Goal: Transaction & Acquisition: Download file/media

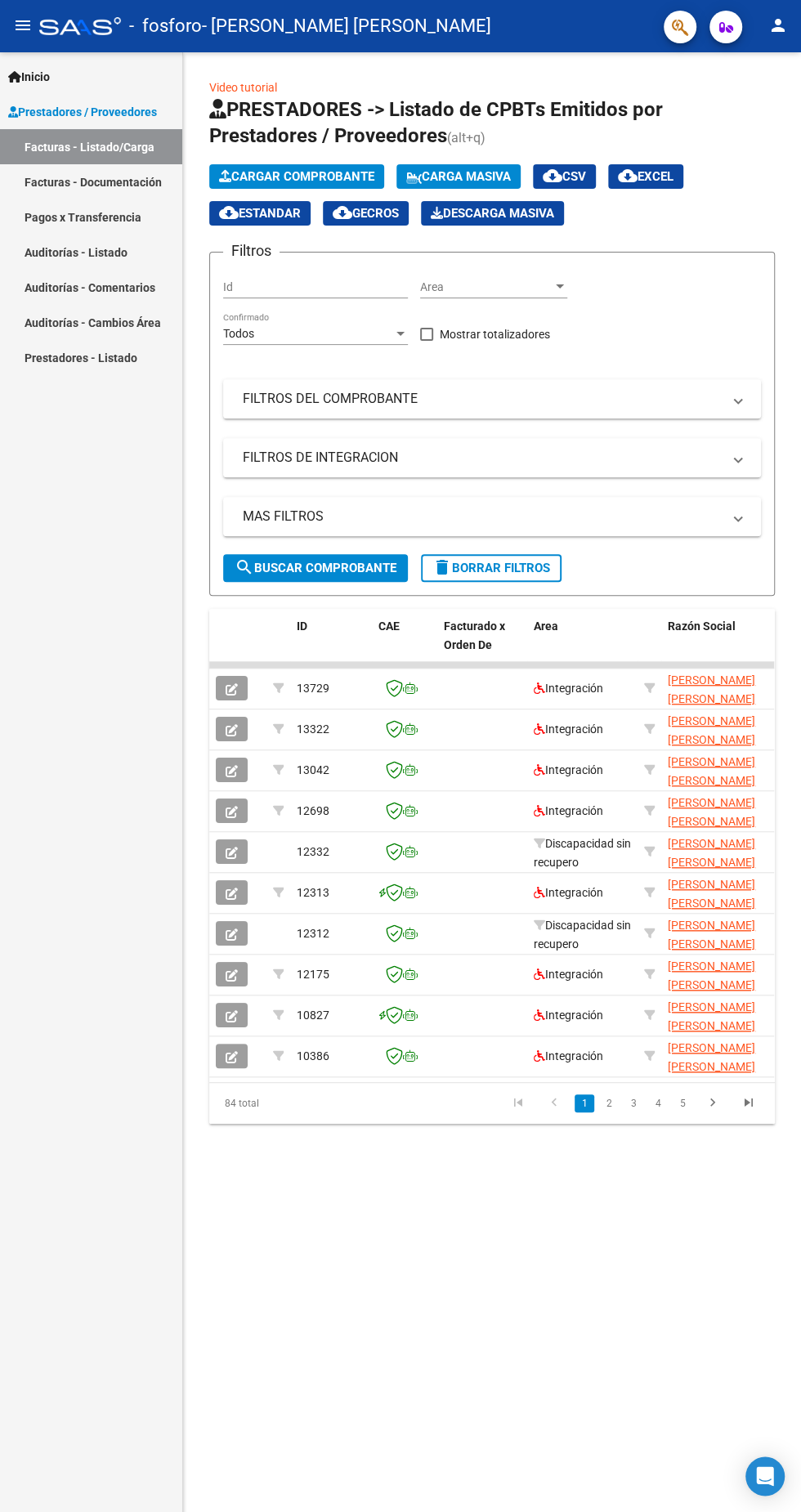
click at [278, 689] on icon at bounding box center [278, 688] width 11 height 11
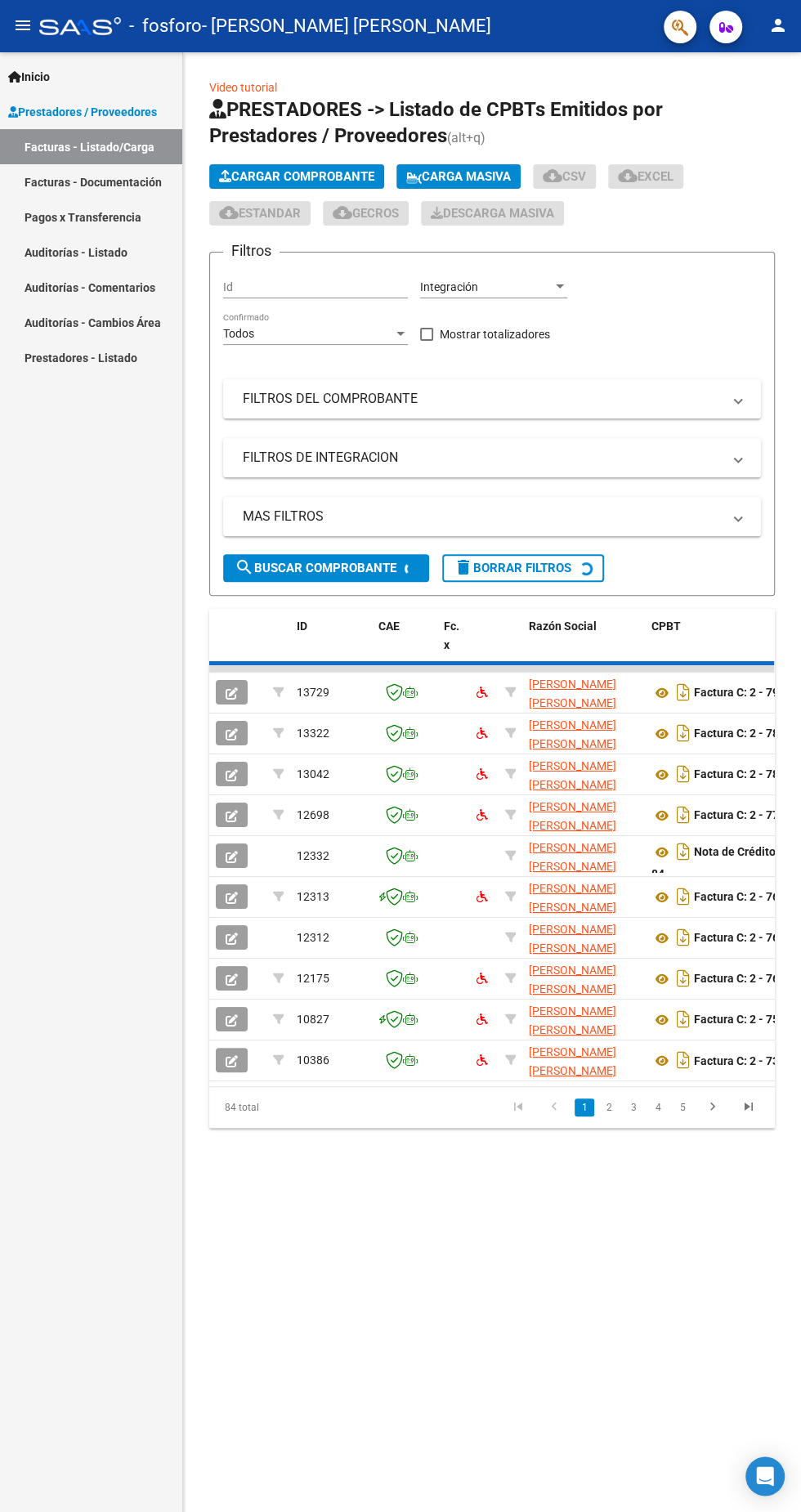
type input "202508"
type input "20491960427"
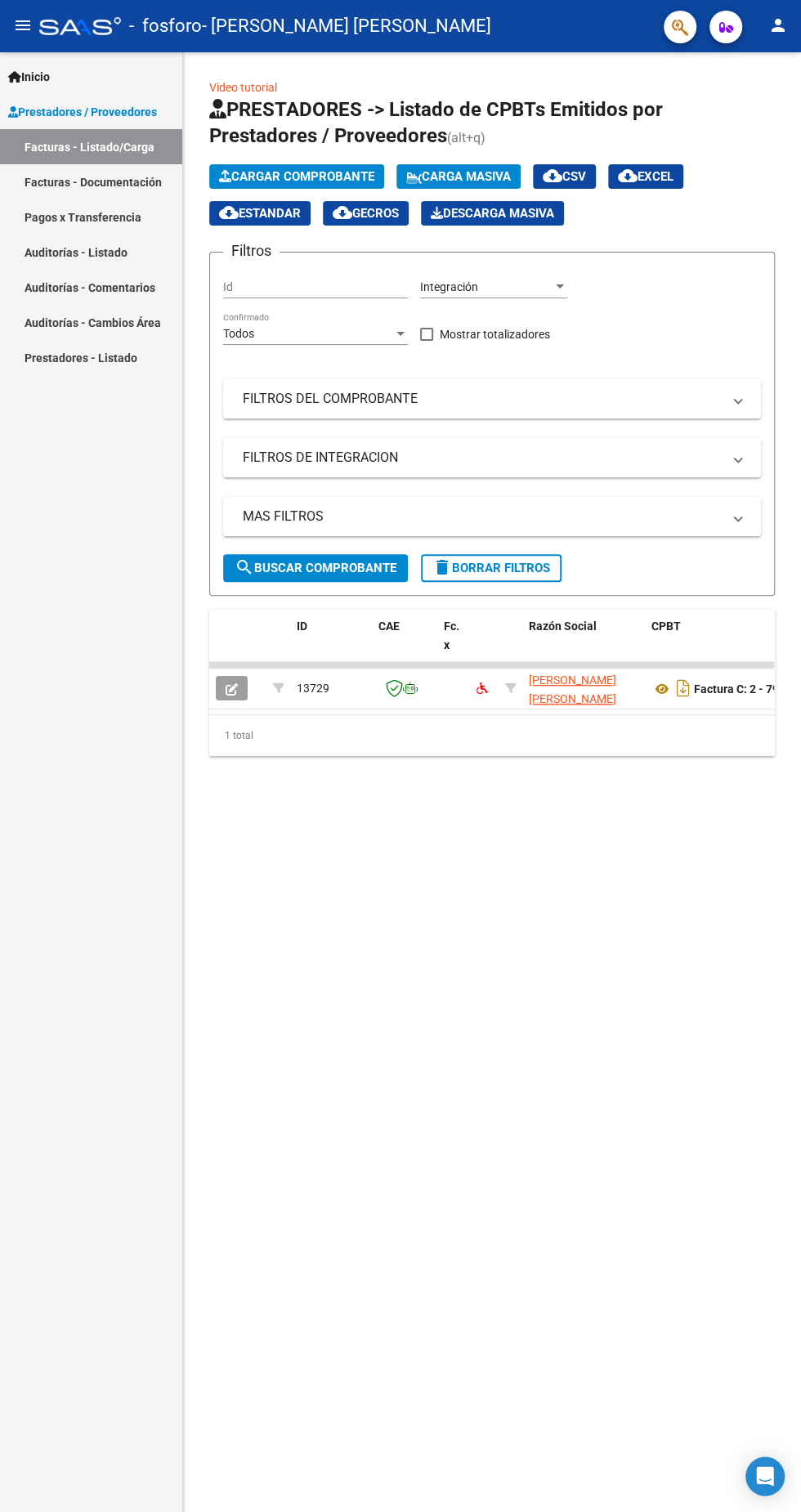
click at [278, 689] on icon at bounding box center [278, 688] width 11 height 11
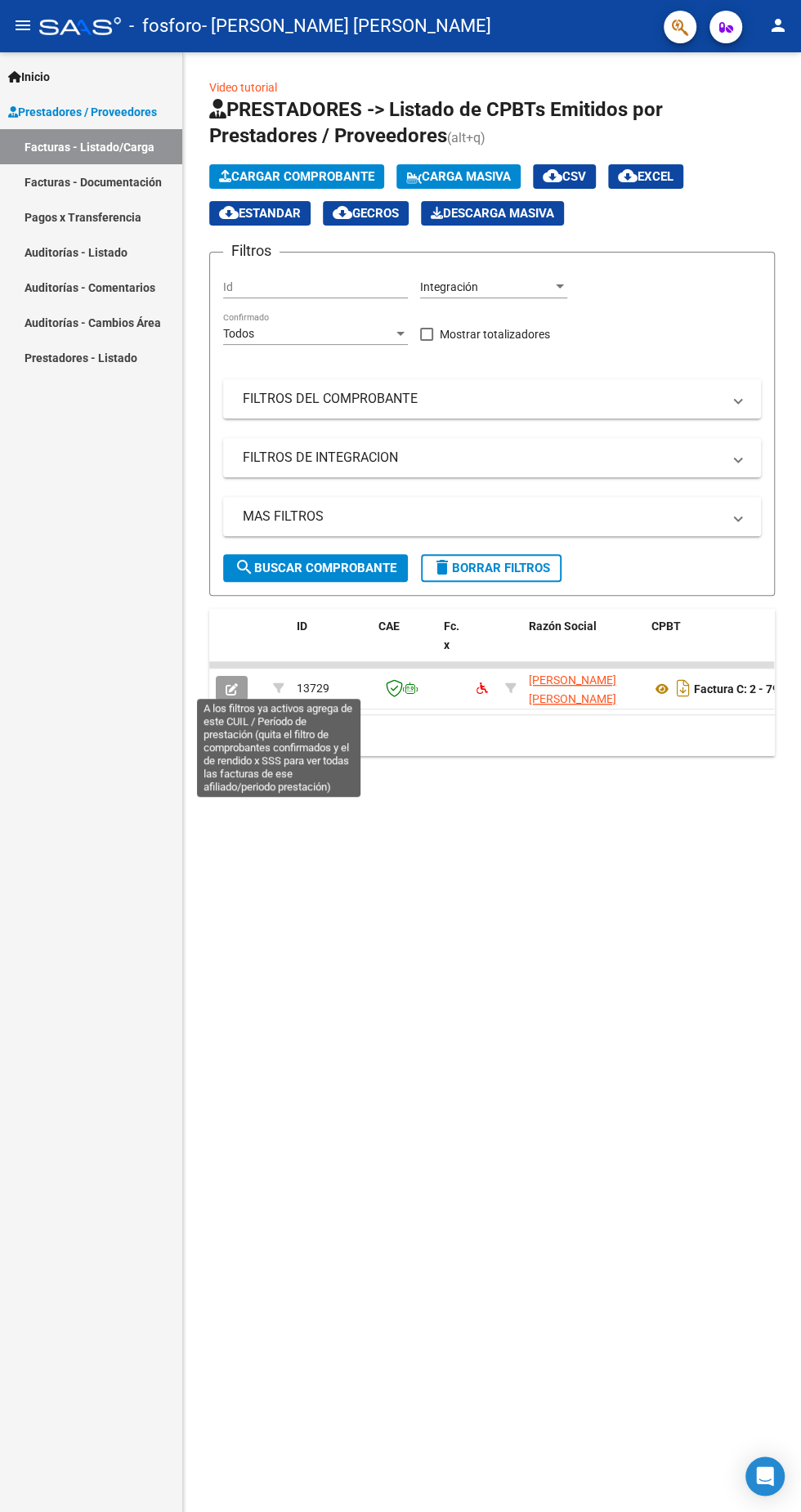
click at [684, 687] on icon "Descargar documento" at bounding box center [684, 687] width 21 height 26
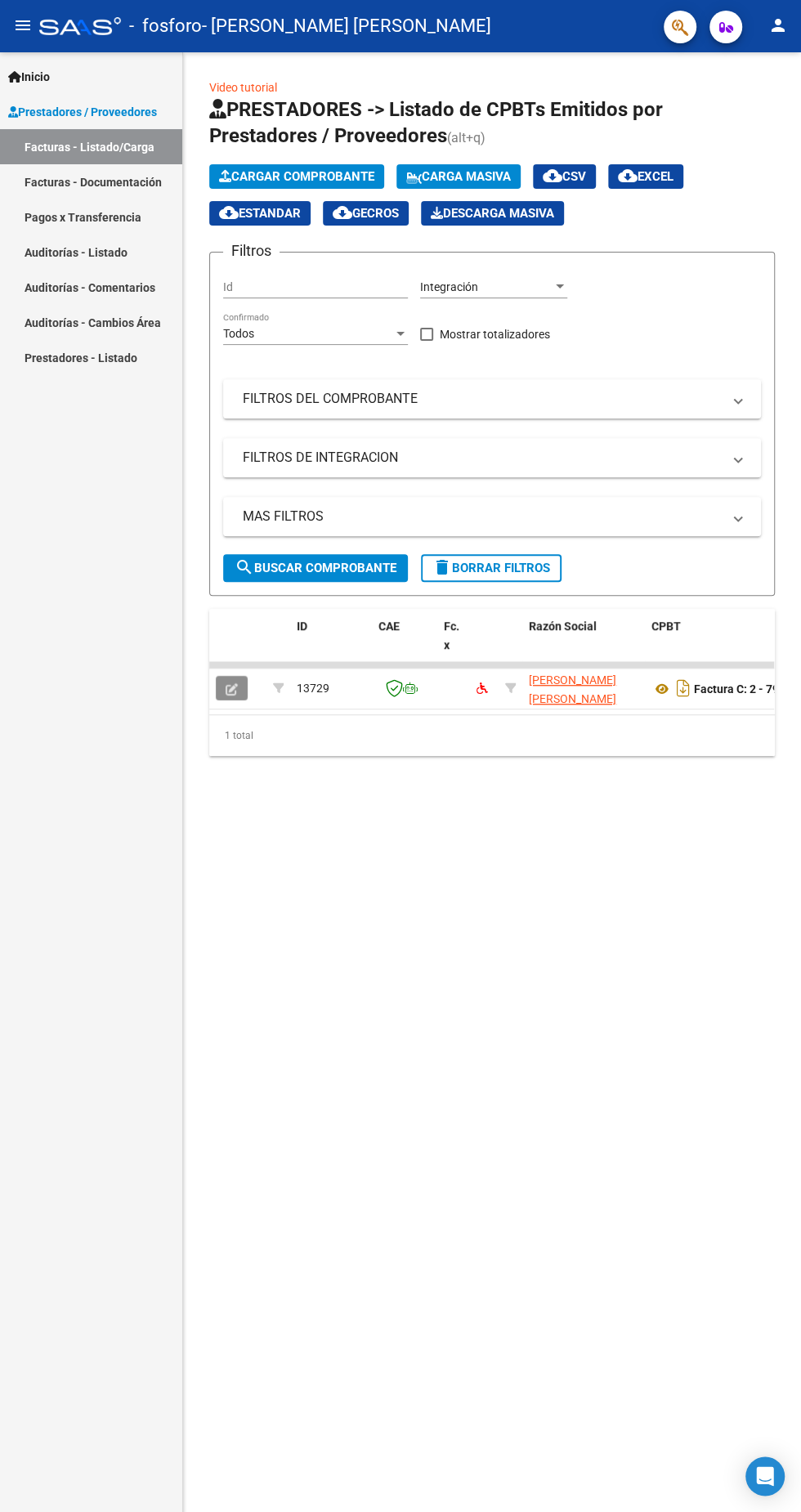
click at [232, 694] on icon "button" at bounding box center [232, 689] width 12 height 12
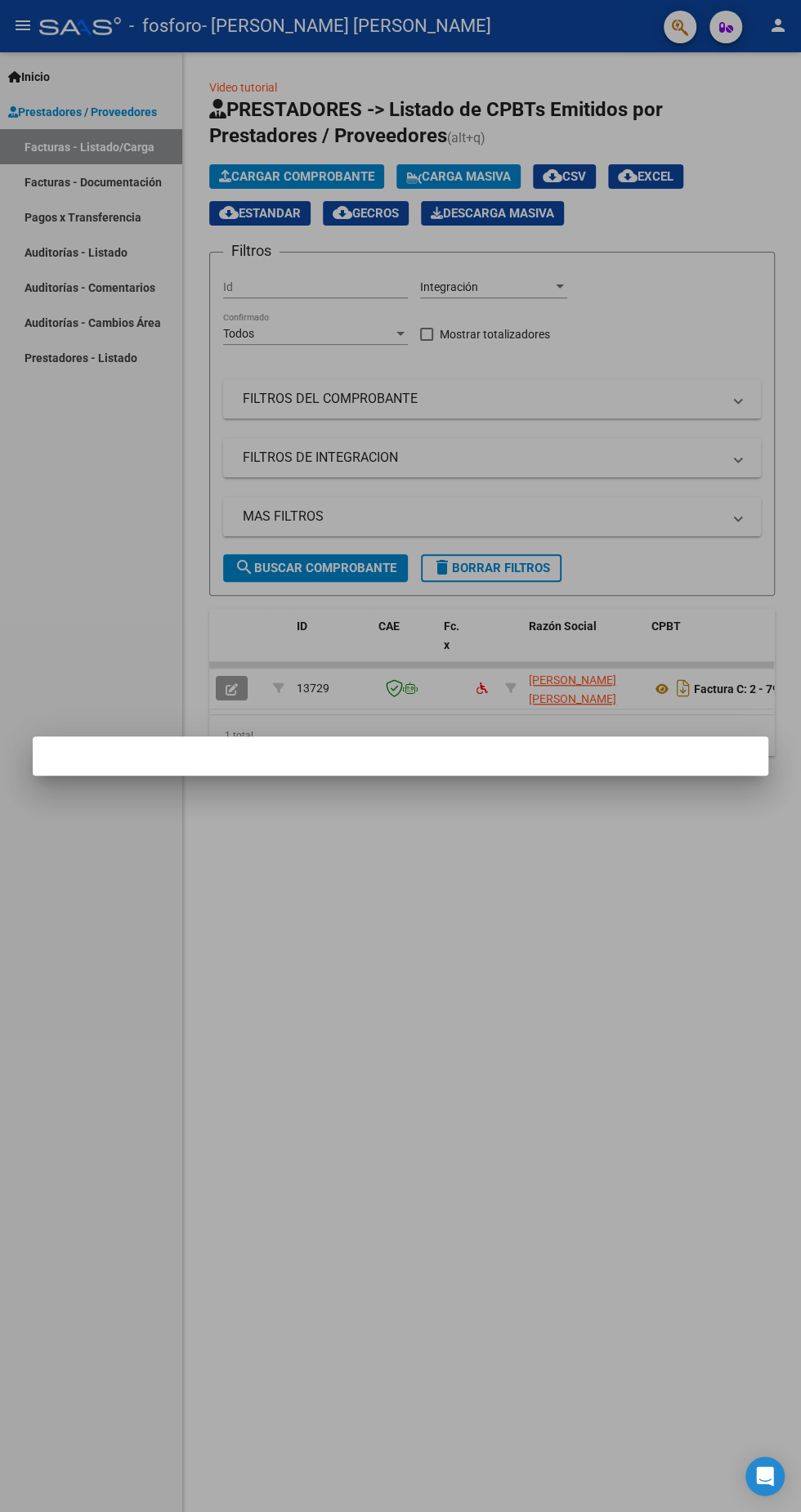
click at [677, 566] on div at bounding box center [400, 756] width 801 height 1512
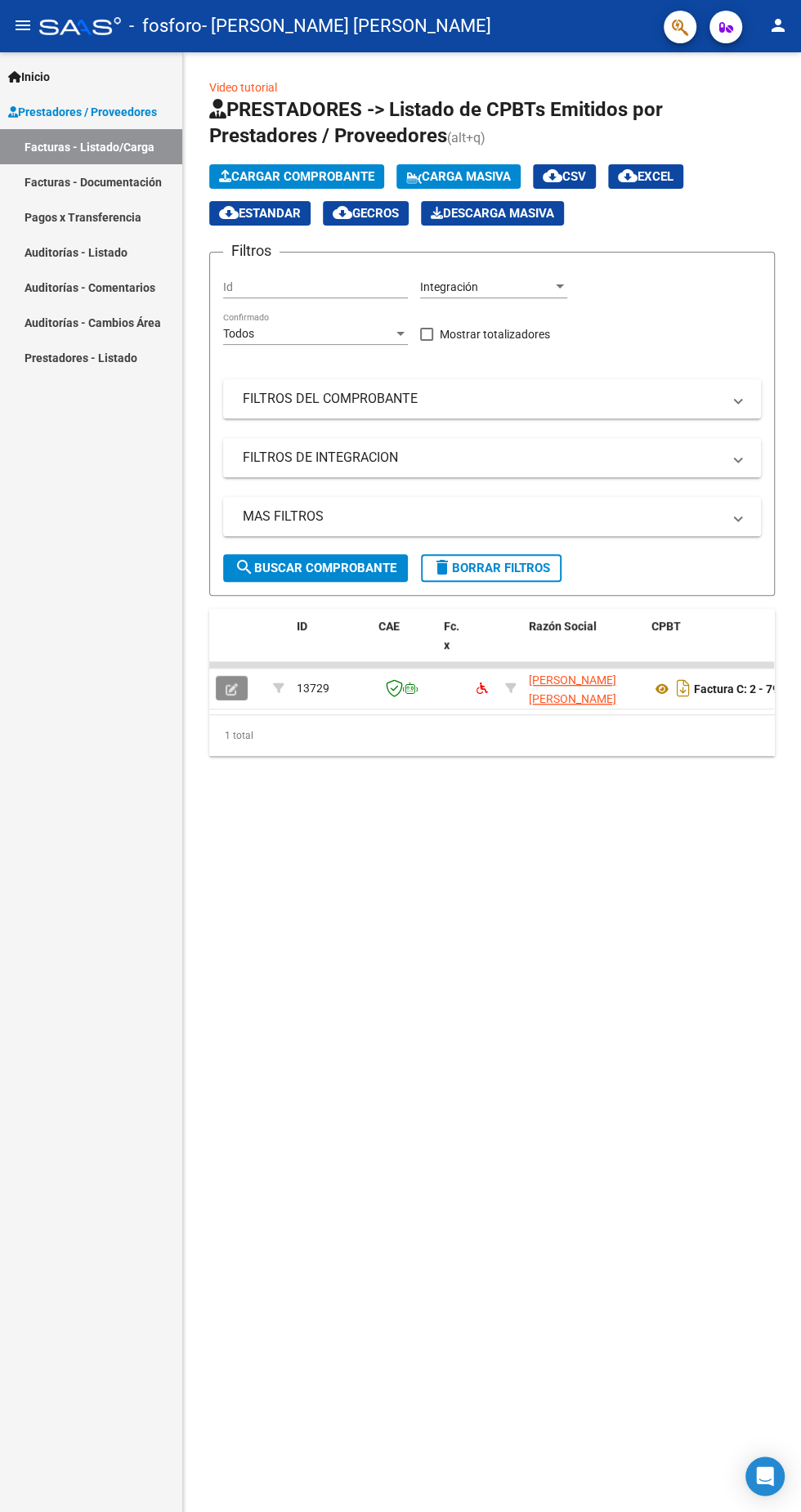
click at [233, 680] on button "button" at bounding box center [231, 688] width 31 height 25
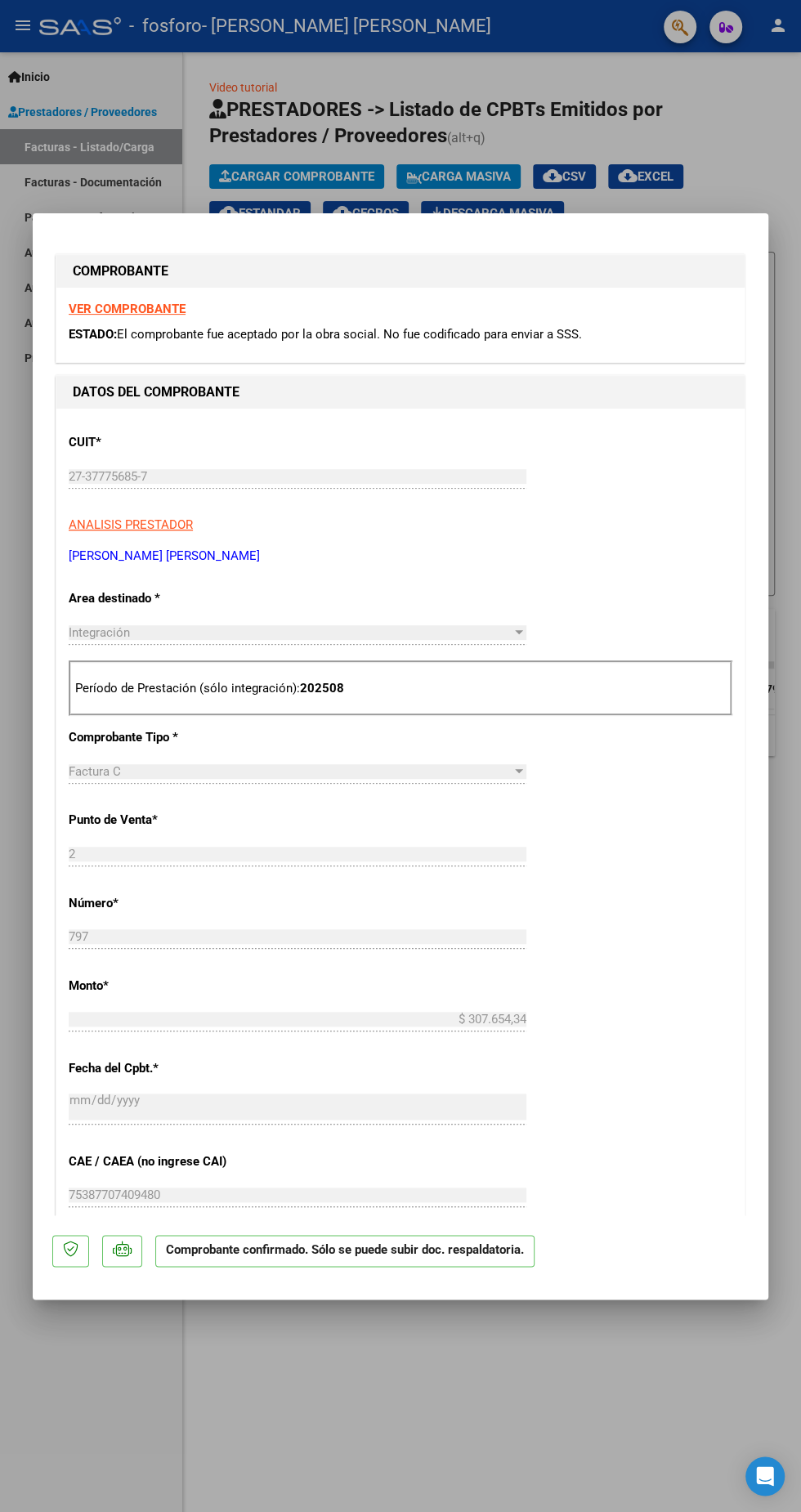
click at [641, 124] on div at bounding box center [400, 756] width 801 height 1512
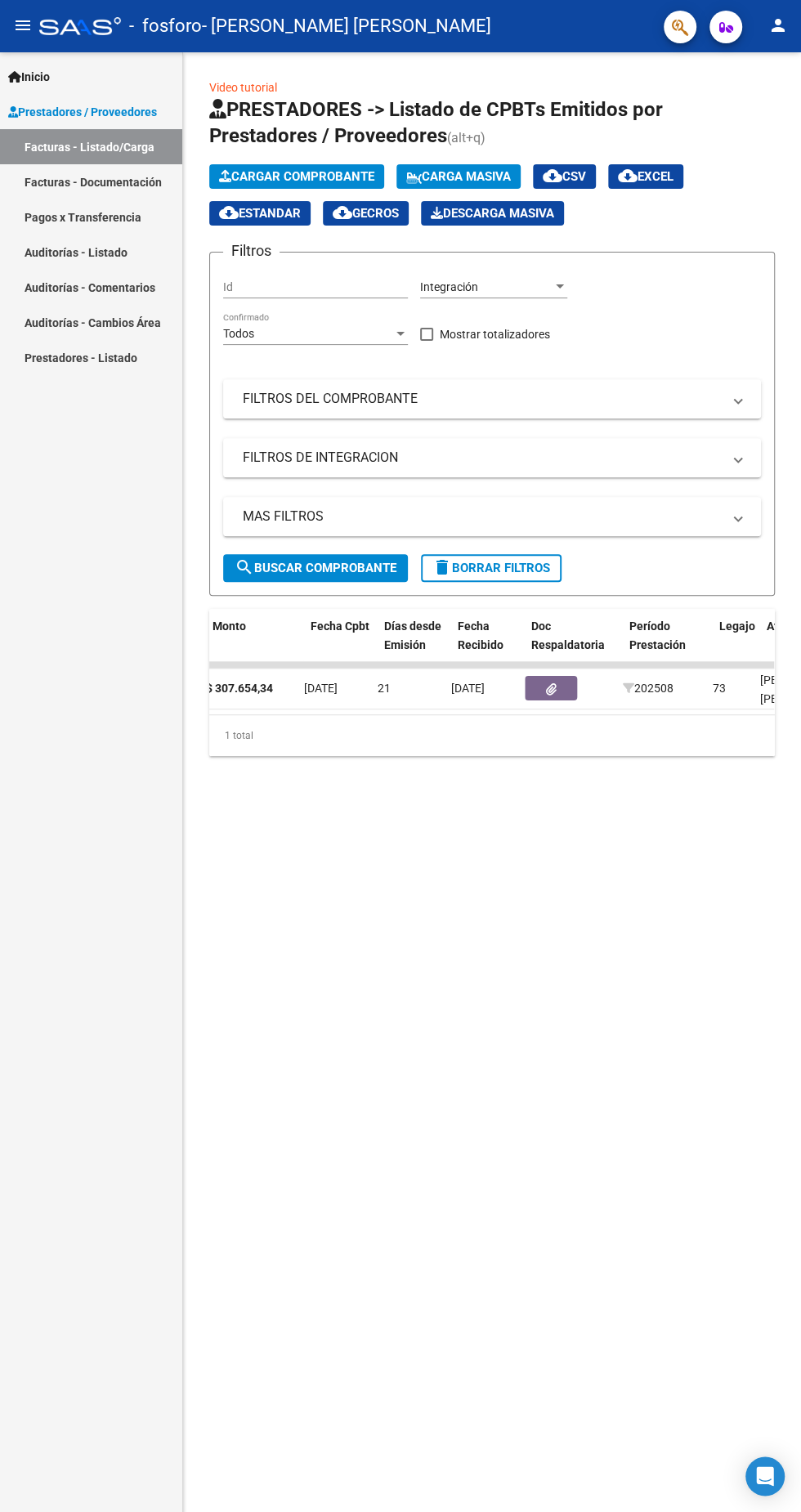
scroll to position [0, 611]
